Goal: Information Seeking & Learning: Understand process/instructions

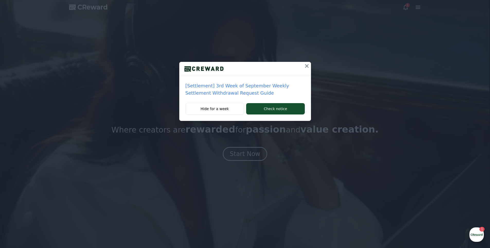
click at [264, 91] on p "[Settlement] 3rd Week of September Weekly Settlement Withdrawal Request Guide" at bounding box center [245, 89] width 119 height 14
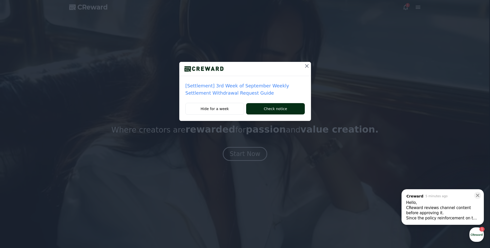
click at [269, 110] on button "Check notice" at bounding box center [275, 108] width 58 height 11
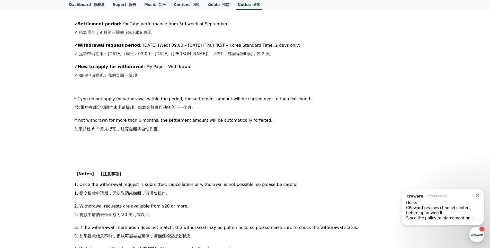
scroll to position [208, 0]
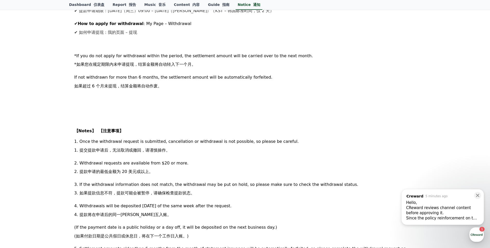
click at [469, 222] on div "Start a Chat , from Creward 5 minutes ago , message: Hello, CReward reviews cha…" at bounding box center [443, 207] width 82 height 36
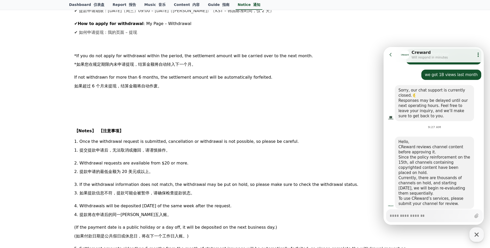
click at [431, 175] on div "Currently, there are thousands of channels on hold, and starting [DATE], we wil…" at bounding box center [435, 185] width 72 height 21
click at [457, 196] on div "To use CReward’s services, please submit your channel for review." at bounding box center [435, 201] width 72 height 10
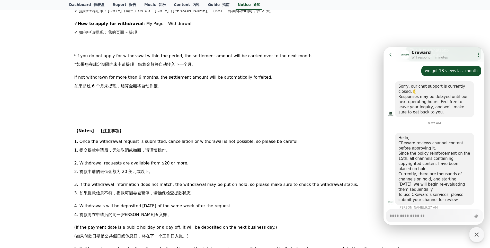
scroll to position [234, 0]
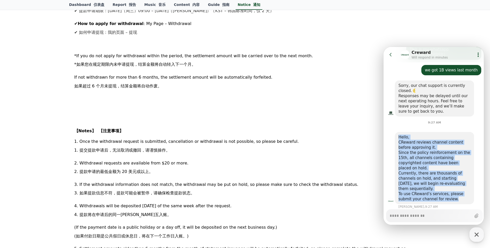
drag, startPoint x: 458, startPoint y: 187, endPoint x: 396, endPoint y: 123, distance: 89.7
click at [396, 132] on div "Hello, CReward reviews channel content before approving it. Since the policy re…" at bounding box center [434, 168] width 79 height 72
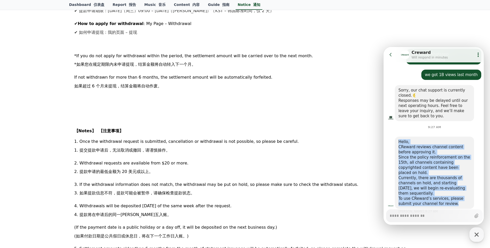
copy div "Hello, CReward reviews channel content before approving it. Since the policy re…"
type textarea "*"
